Goal: Find specific page/section: Find specific page/section

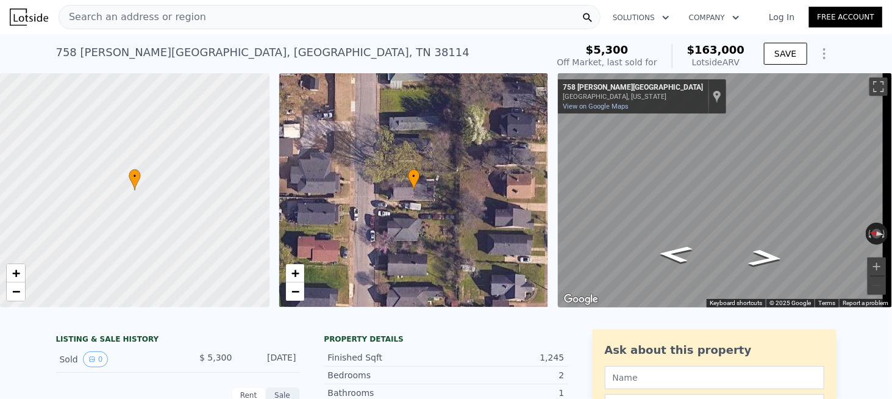
click at [201, 21] on div "Search an address or region" at bounding box center [330, 17] width 542 height 24
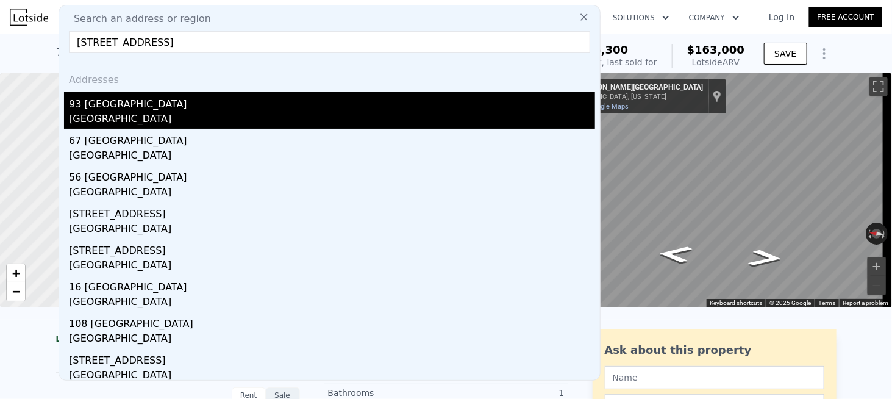
type input "[STREET_ADDRESS]"
click at [133, 115] on div "[GEOGRAPHIC_DATA]" at bounding box center [332, 120] width 526 height 17
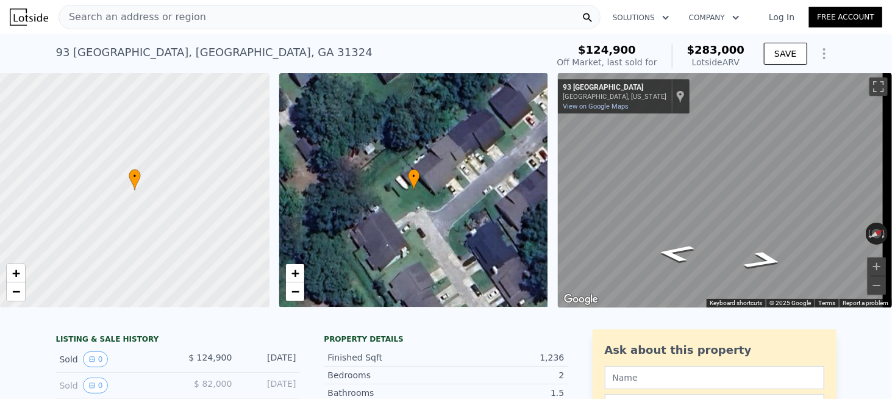
click at [136, 23] on span "Search an address or region" at bounding box center [132, 17] width 147 height 15
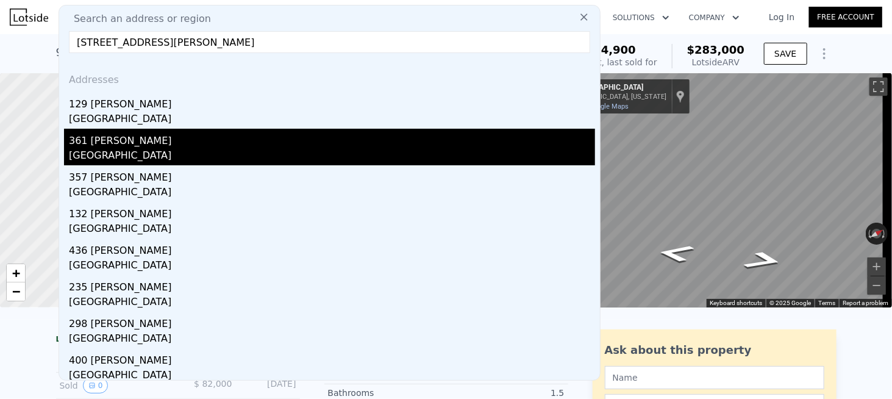
type input "[STREET_ADDRESS][PERSON_NAME]"
click at [148, 158] on div "[GEOGRAPHIC_DATA]" at bounding box center [332, 156] width 526 height 17
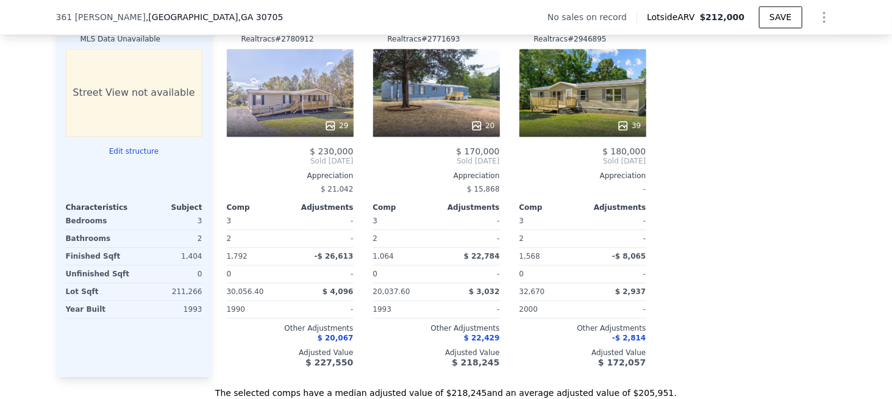
scroll to position [1275, 0]
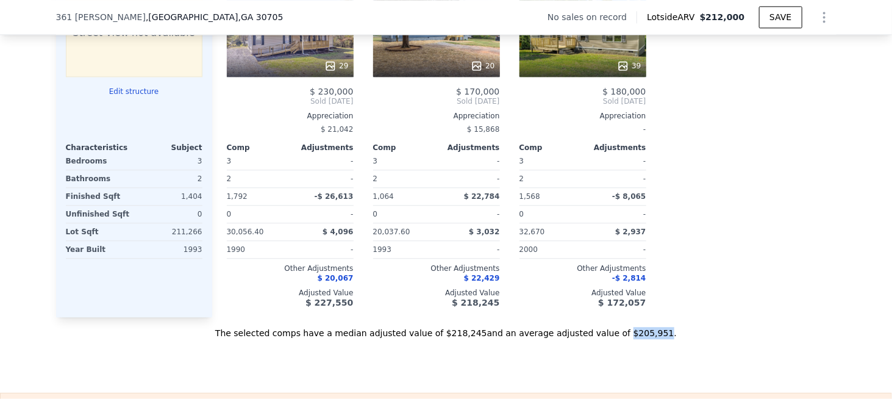
drag, startPoint x: 610, startPoint y: 341, endPoint x: 628, endPoint y: 340, distance: 18.3
click at [628, 339] on div "The selected comps have a median adjusted value of $218,245 and an average adju…" at bounding box center [446, 328] width 780 height 22
copy div "$205,951"
